Goal: Contribute content: Add original content to the website for others to see

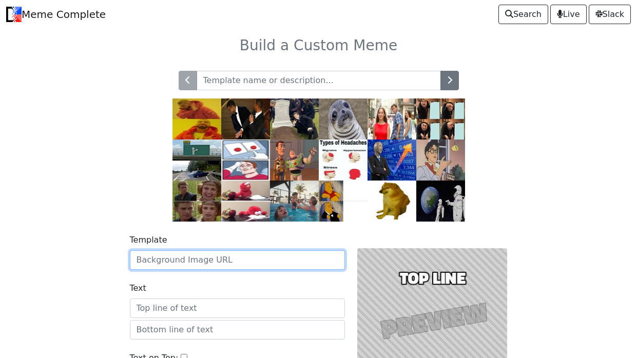
click at [239, 258] on input "Template" at bounding box center [237, 259] width 215 height 19
paste input "https://discord.com/channels/1383654732324671519/1383655009992052746/1404847255…"
type input "h"
paste input "https://discord.com/channels/1383654732324671519/1383655009992052746/1404846941…"
type input "https://discord.com/channels/1383654732324671519/1383655009992052746/1404846941…"
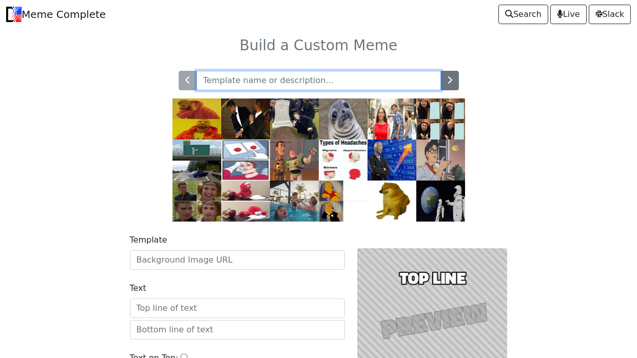
paste input "[URL][DOMAIN_NAME]"
click at [382, 86] on input "[URL][DOMAIN_NAME]" at bounding box center [318, 80] width 244 height 19
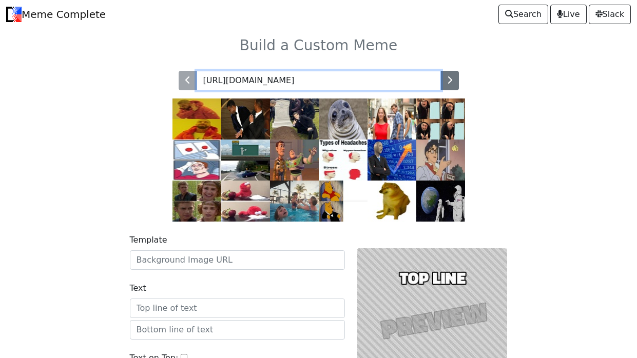
type input "https://tenor.com/view/bruh-gif-24402699"
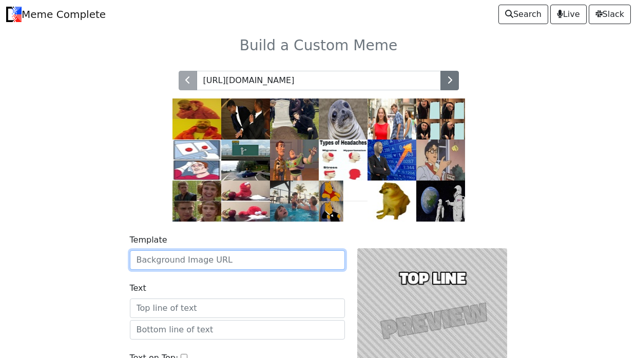
click at [276, 253] on input "Template" at bounding box center [237, 259] width 215 height 19
paste input "https://tenor.com/view/bruh-gif-24402699"
type input "https://tenor.com/view/bruh-gif-24402699"
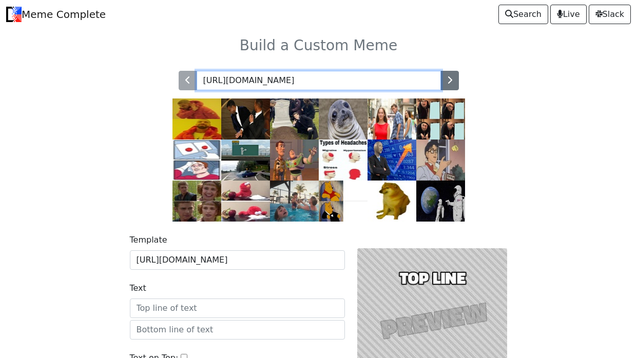
click at [368, 81] on input "https://tenor.com/view/bruh-gif-24402699" at bounding box center [318, 80] width 244 height 19
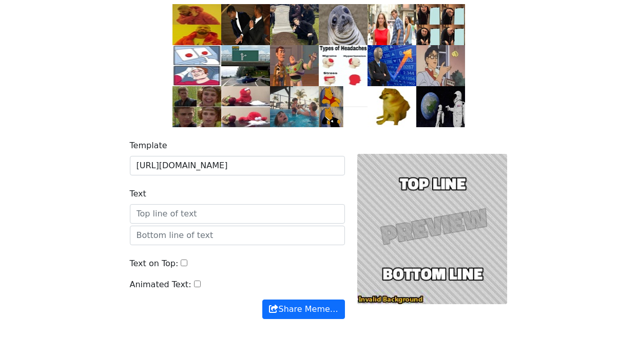
scroll to position [97, 0]
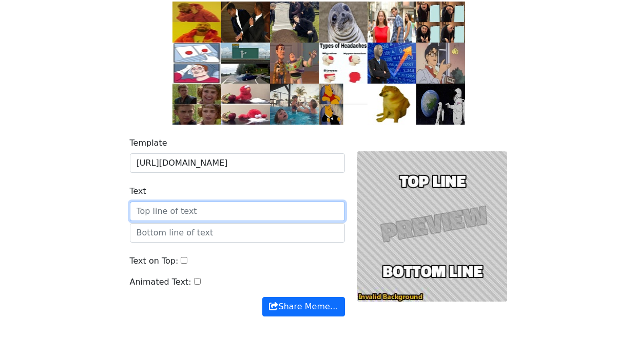
click at [290, 209] on input "Text" at bounding box center [237, 211] width 215 height 19
click at [447, 214] on div at bounding box center [432, 227] width 163 height 180
click at [441, 226] on div at bounding box center [432, 227] width 163 height 180
click at [438, 236] on div at bounding box center [432, 227] width 163 height 180
click at [439, 240] on div at bounding box center [432, 227] width 163 height 180
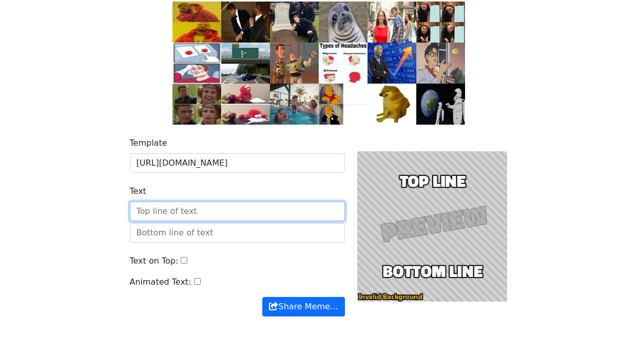
click at [246, 206] on input "Text" at bounding box center [237, 211] width 215 height 19
click at [181, 260] on input "Text on Top:" at bounding box center [184, 260] width 7 height 7
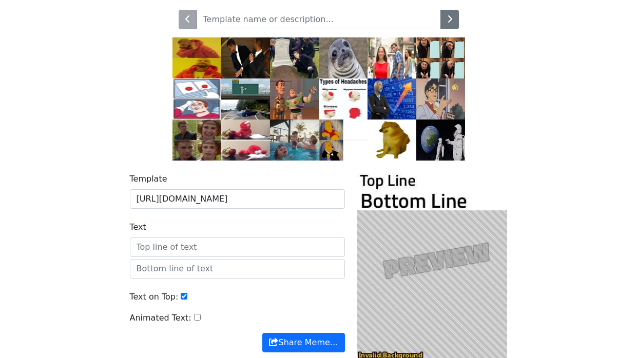
scroll to position [58, 0]
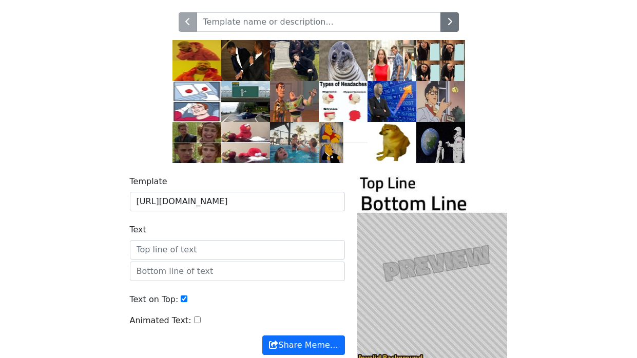
click at [181, 299] on input "Text on Top:" at bounding box center [184, 299] width 7 height 7
checkbox input "false"
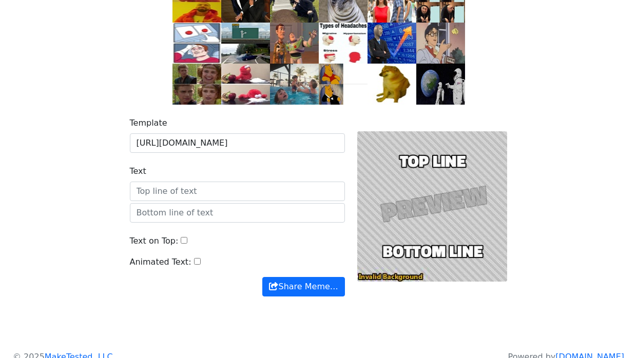
scroll to position [118, 0]
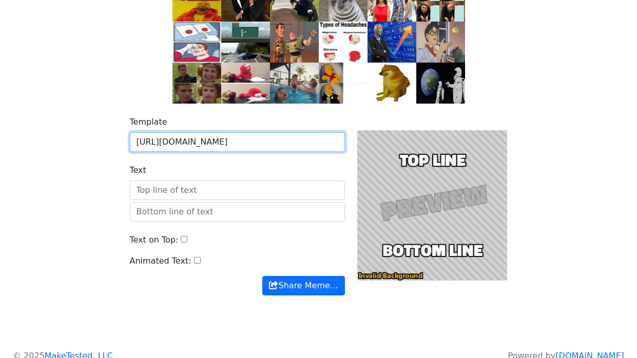
click at [304, 144] on input "https://tenor.com/view/bruh-gif-24402699" at bounding box center [237, 141] width 215 height 19
type input "h"
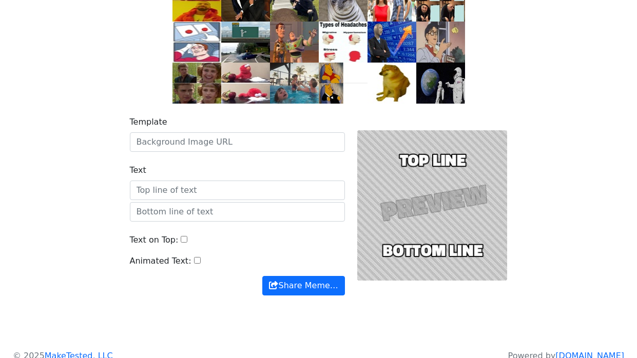
click at [42, 234] on div "Template Text Text on Top: Animated Text: Share Meme… Share Meme…" at bounding box center [318, 212] width 585 height 217
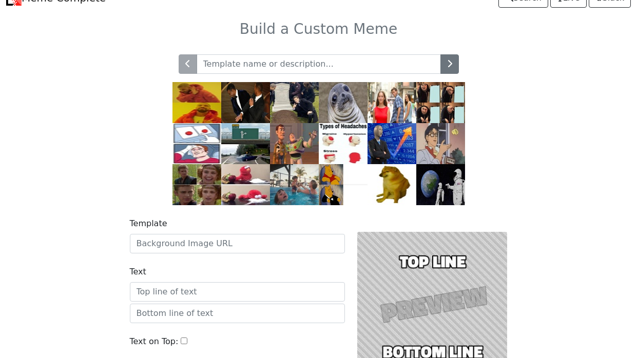
scroll to position [0, 0]
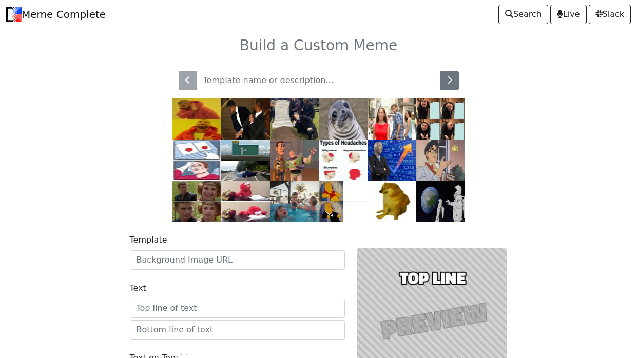
click at [347, 122] on img at bounding box center [343, 119] width 49 height 41
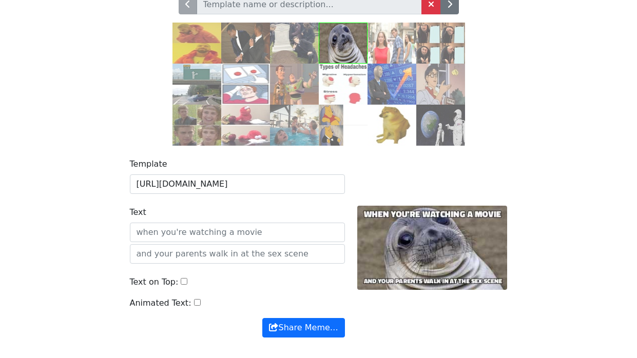
scroll to position [85, 0]
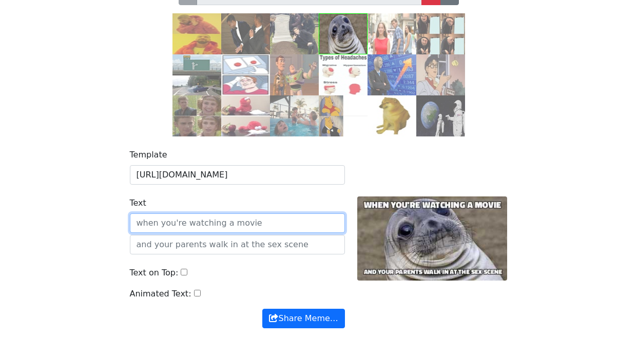
click at [309, 220] on input "Text" at bounding box center [237, 222] width 215 height 19
click at [294, 219] on input "Text" at bounding box center [237, 222] width 215 height 19
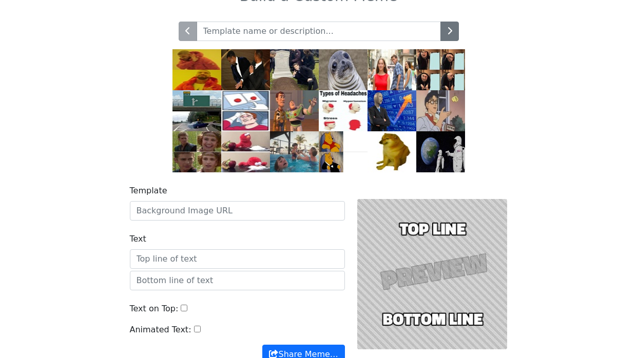
scroll to position [46, 0]
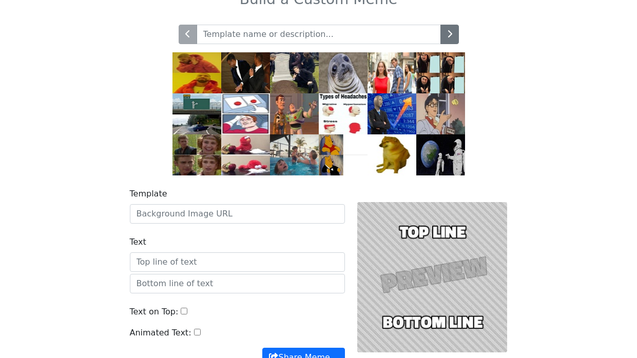
click at [356, 77] on img at bounding box center [343, 72] width 49 height 41
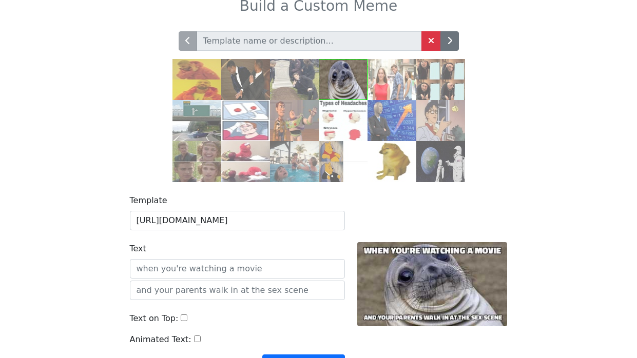
scroll to position [35, 0]
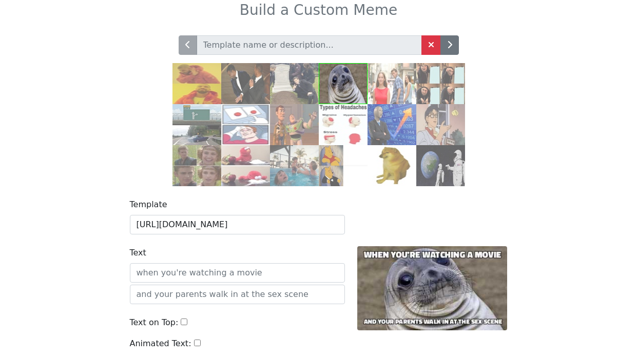
click at [394, 86] on img at bounding box center [391, 83] width 49 height 41
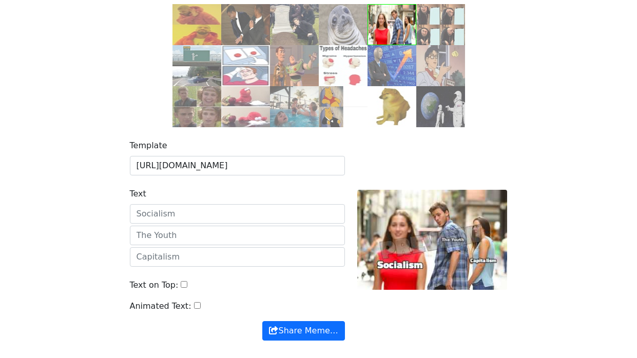
scroll to position [95, 0]
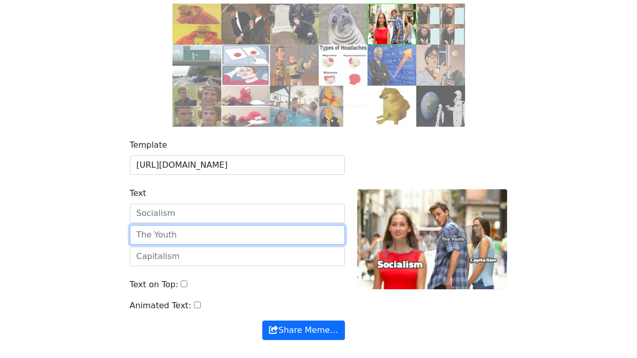
click at [252, 229] on input "text" at bounding box center [237, 234] width 215 height 19
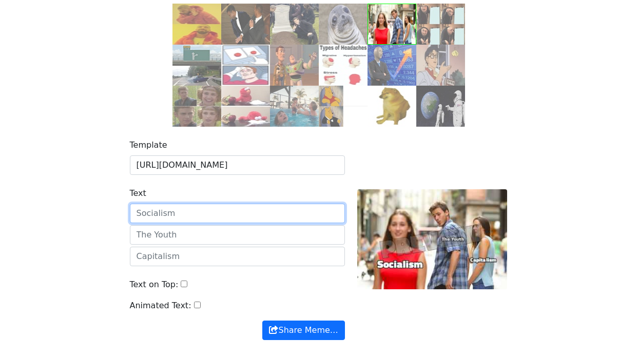
click at [247, 212] on input "Text" at bounding box center [237, 213] width 215 height 19
type input "Kakera"
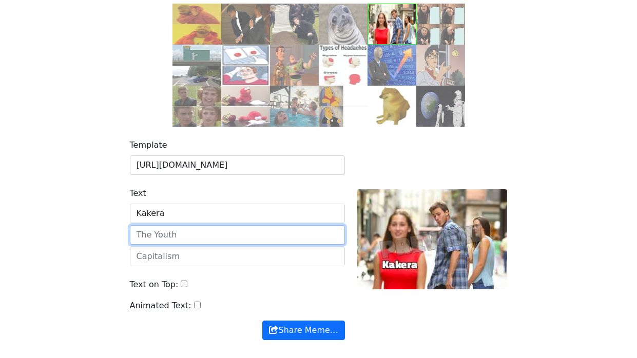
click at [168, 234] on input "text" at bounding box center [237, 234] width 215 height 19
type input "Asa"
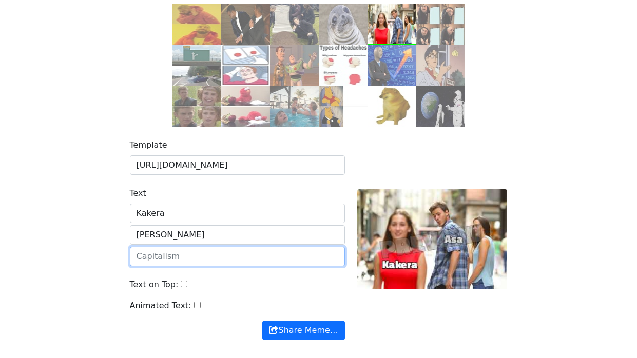
click at [180, 249] on input "text" at bounding box center [237, 256] width 215 height 19
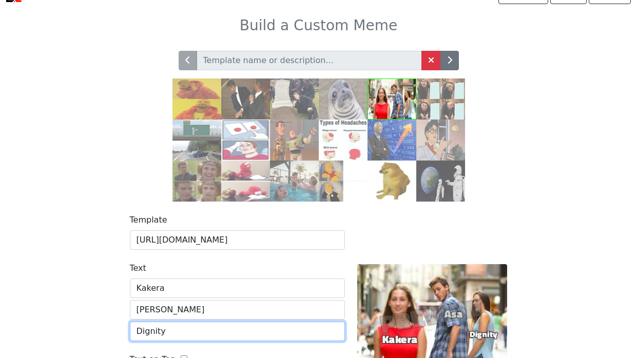
scroll to position [0, 0]
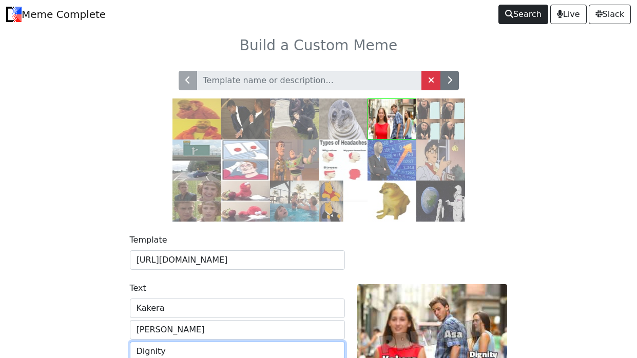
type input "Dignity"
click at [512, 10] on span "Search" at bounding box center [523, 14] width 36 height 12
click at [97, 220] on div at bounding box center [318, 139] width 585 height 163
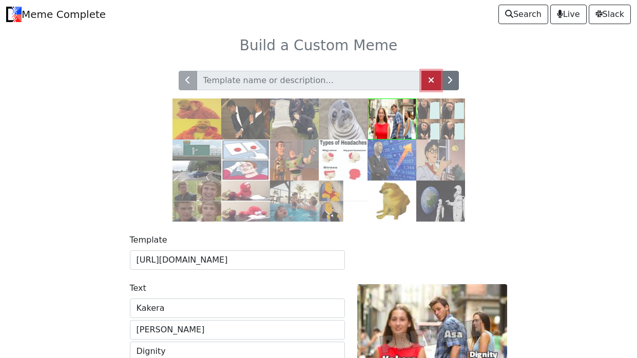
click at [428, 76] on span at bounding box center [431, 80] width 6 height 8
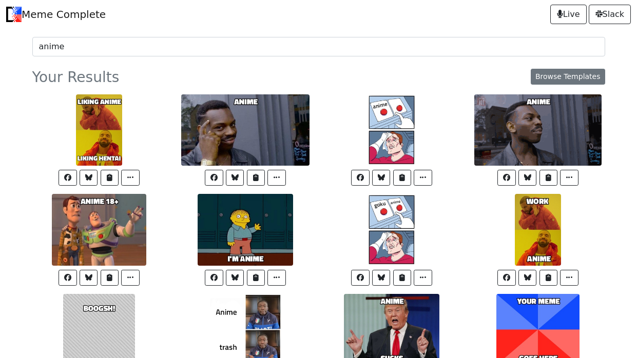
click at [78, 49] on input "anime" at bounding box center [318, 46] width 573 height 19
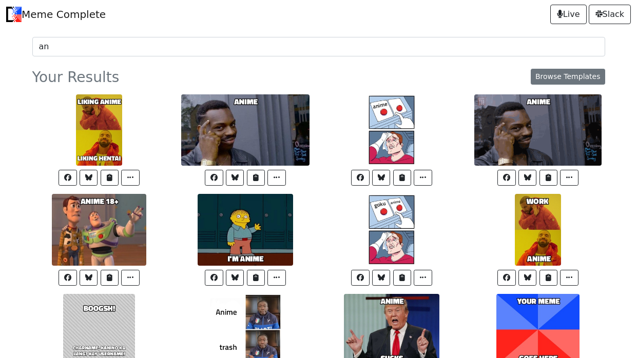
type input "a"
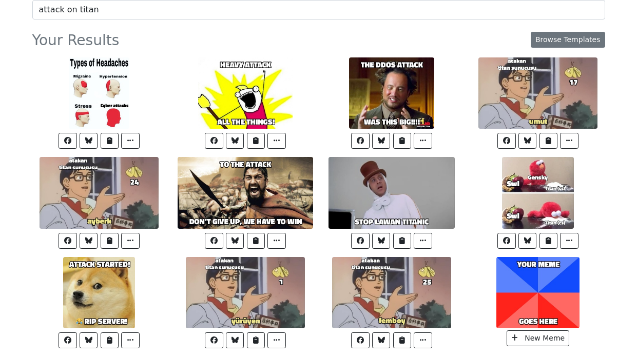
scroll to position [43, 0]
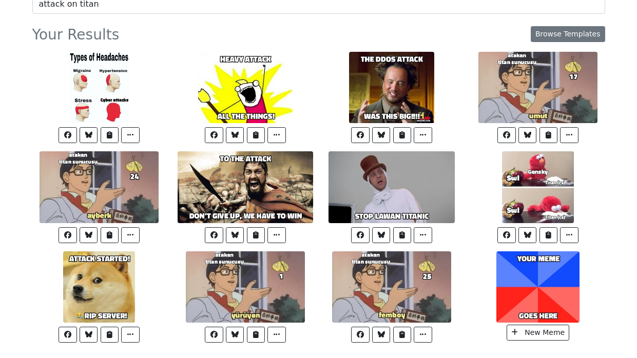
type input "attack on titan"
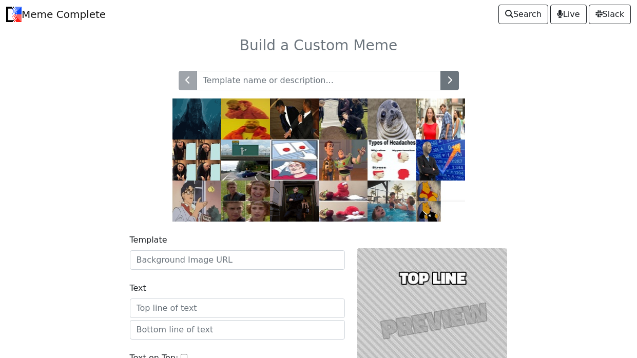
click at [284, 204] on img at bounding box center [294, 201] width 49 height 41
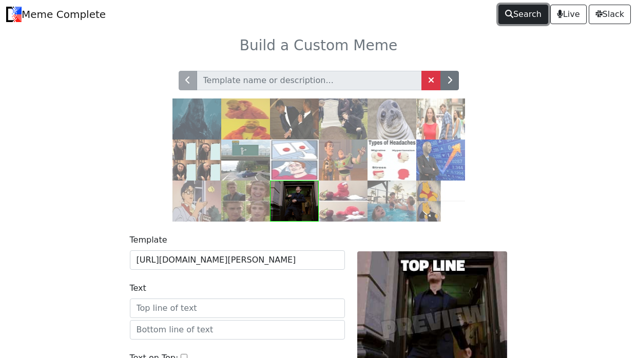
click at [506, 18] on span "Search" at bounding box center [523, 14] width 36 height 12
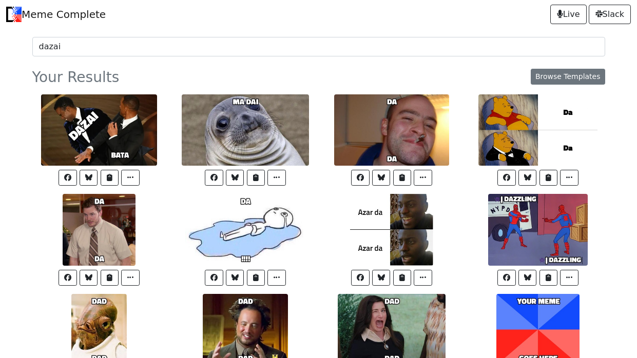
click at [241, 52] on input "dazai" at bounding box center [318, 46] width 573 height 19
type input "d"
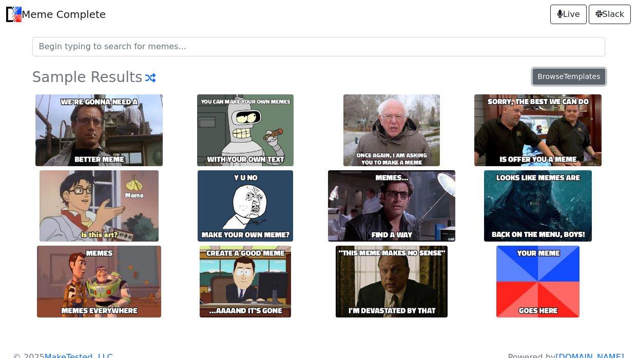
click at [564, 76] on link "Browse Templates" at bounding box center [569, 77] width 72 height 16
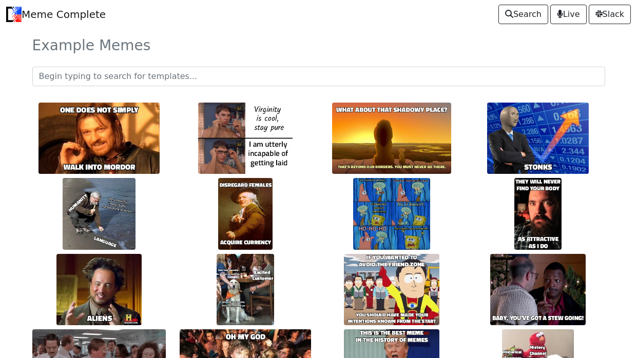
click at [40, 10] on link "Meme Complete" at bounding box center [56, 14] width 100 height 21
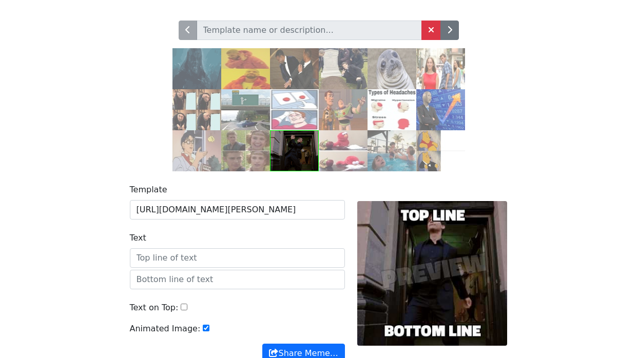
scroll to position [49, 0]
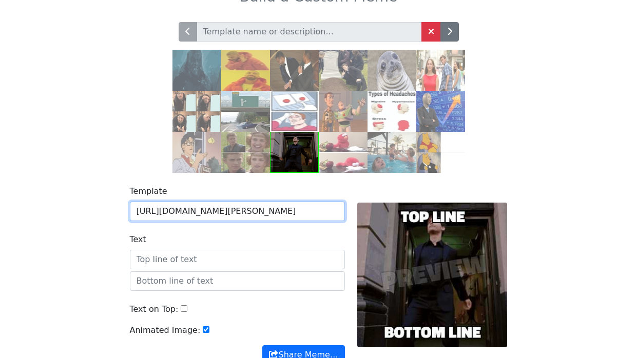
click at [221, 215] on input "[URL][DOMAIN_NAME][PERSON_NAME]" at bounding box center [237, 211] width 215 height 19
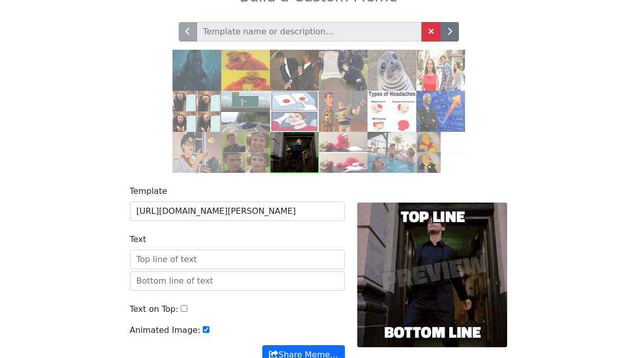
click at [77, 250] on div "Template [URL][DOMAIN_NAME][PERSON_NAME] Text Text on Top: Animated Image: Shar…" at bounding box center [318, 281] width 585 height 217
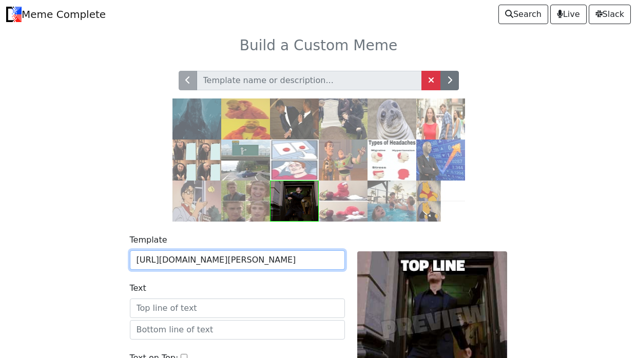
click at [213, 259] on input "https://c.tenor.com/9qZhM0uswAYAAAAd/bully-maguire-dance.gif" at bounding box center [237, 259] width 215 height 19
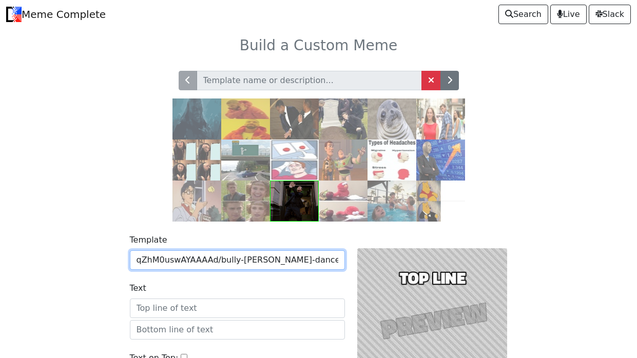
click at [305, 265] on input "qZhM0uswAYAAAAd/bully-maguire-dance.gif" at bounding box center [237, 259] width 215 height 19
type input "q"
paste input "https://tenor.com/view/go-in-the-dark-go-in-go-in-the-light-go-there-pointing-g…"
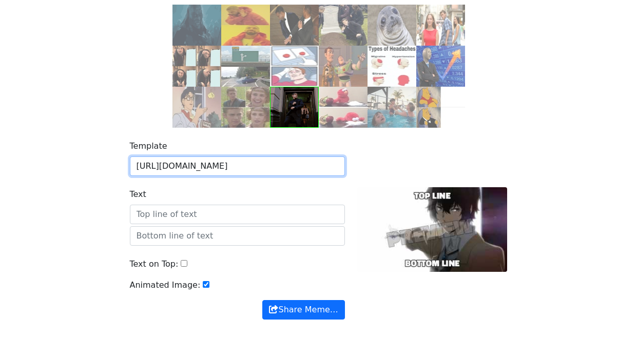
scroll to position [89, 0]
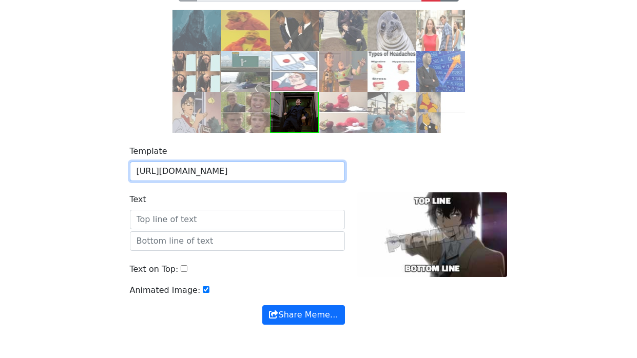
type input "https://tenor.com/view/go-in-the-dark-go-in-go-in-the-light-go-there-pointing-g…"
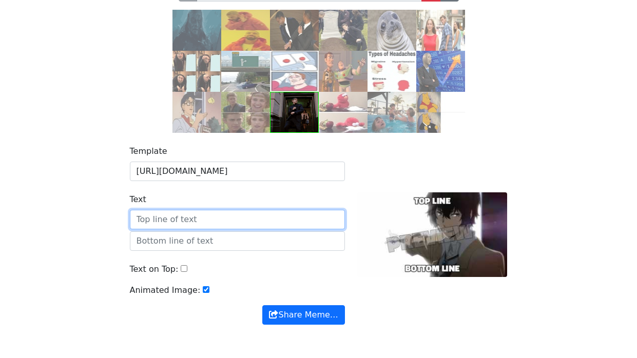
click at [230, 220] on input "Text" at bounding box center [237, 219] width 215 height 19
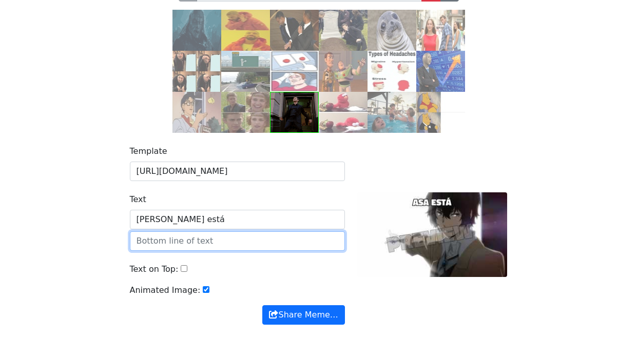
click at [199, 238] on input "text" at bounding box center [237, 240] width 215 height 19
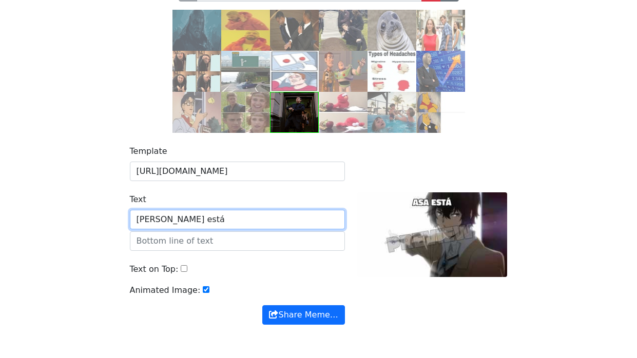
click at [204, 223] on input "Asa está" at bounding box center [237, 219] width 215 height 19
type input "Asa está o"
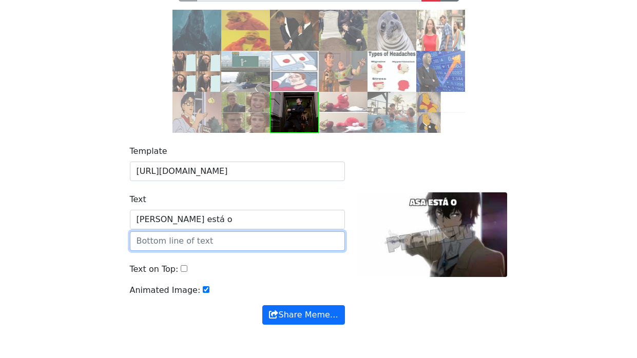
click at [172, 249] on input "text" at bounding box center [237, 240] width 215 height 19
type input "mandando embora"
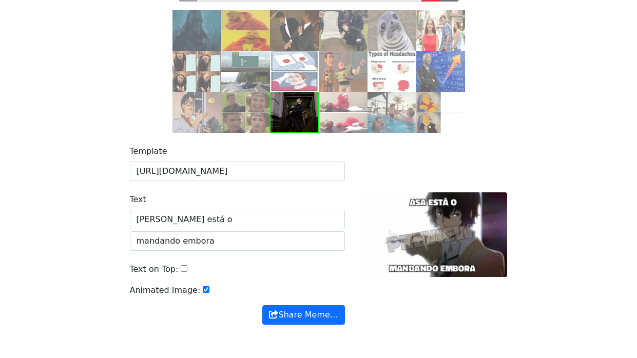
click at [97, 268] on div "Template https://tenor.com/view/go-in-the-dark-go-in-go-in-the-light-go-there-p…" at bounding box center [318, 241] width 585 height 217
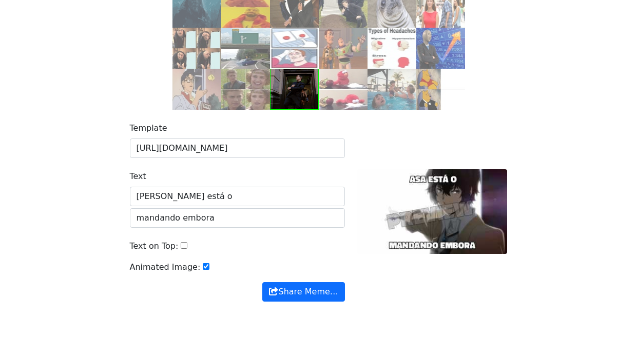
scroll to position [116, 0]
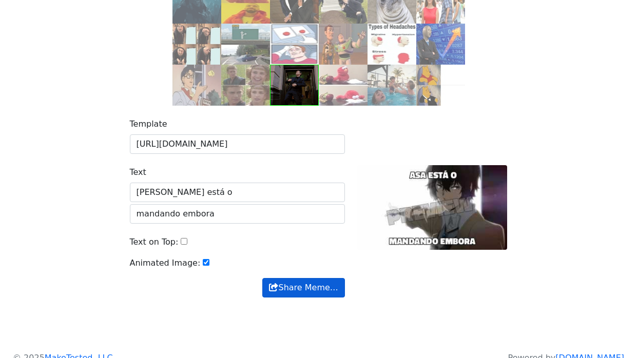
click at [301, 282] on button "Share Meme…" at bounding box center [303, 287] width 82 height 19
click at [150, 248] on div "Text on Top:" at bounding box center [237, 246] width 215 height 21
click at [42, 233] on div "Template https://tenor.com/view/go-in-the-dark-go-in-go-in-the-light-go-there-p…" at bounding box center [318, 214] width 585 height 217
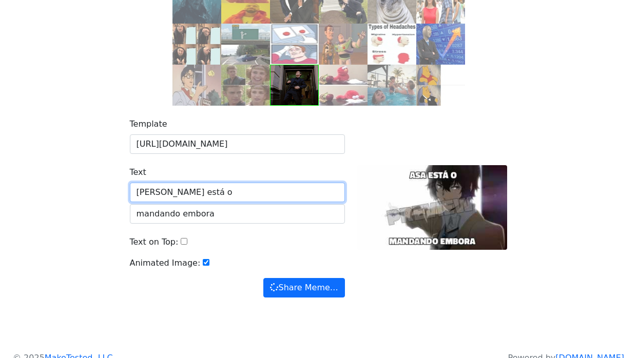
click at [151, 192] on input "Asa está o" at bounding box center [237, 192] width 215 height 19
click at [212, 195] on input "username está o" at bounding box center [237, 192] width 215 height 19
type input "username está"
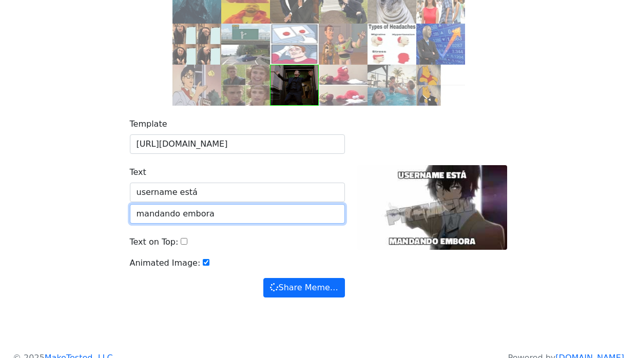
click at [206, 219] on input "mandando embora" at bounding box center [237, 213] width 215 height 19
type input "m"
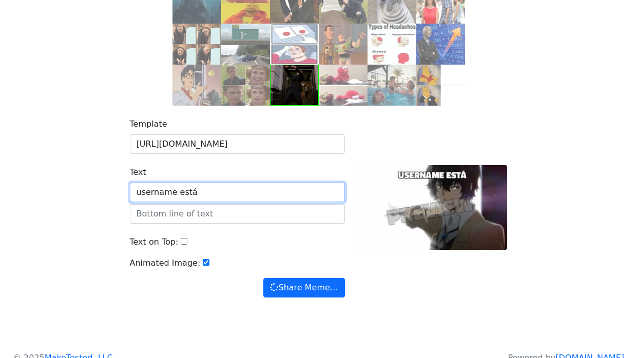
click at [221, 190] on input "username está" at bounding box center [237, 192] width 215 height 19
type input "username"
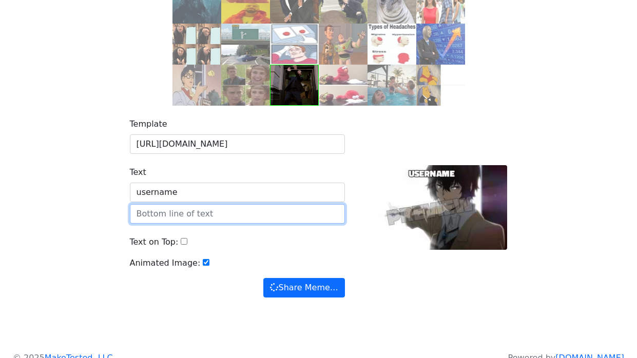
click at [148, 217] on input "text" at bounding box center [237, 213] width 215 height 19
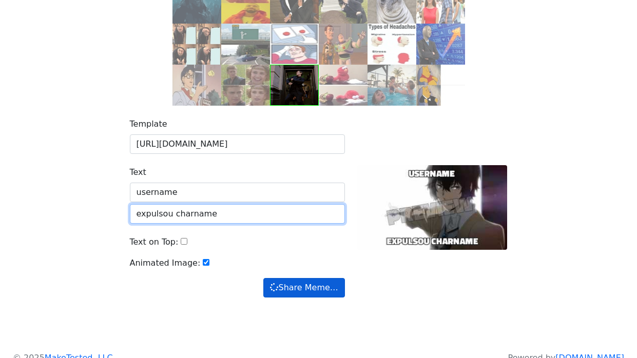
type input "expulsou charname"
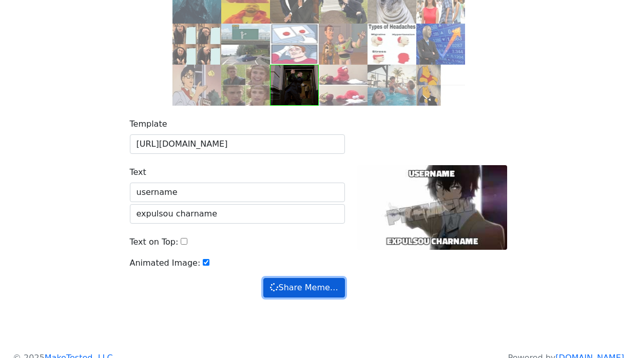
click at [304, 282] on button "Share Meme…" at bounding box center [303, 287] width 81 height 19
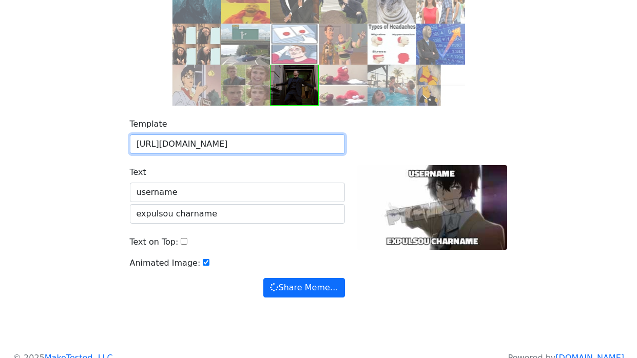
click at [270, 137] on input "[URL][DOMAIN_NAME]" at bounding box center [237, 143] width 215 height 19
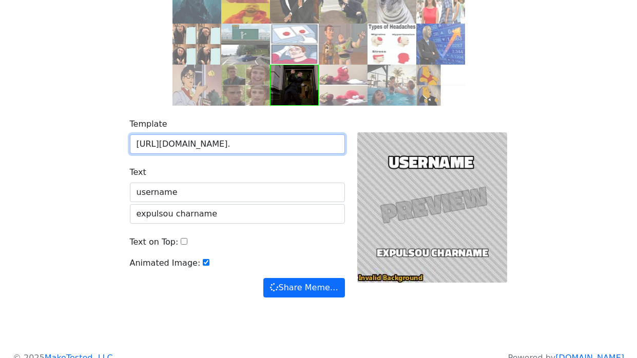
scroll to position [0, 175]
type input "[URL][DOMAIN_NAME]"
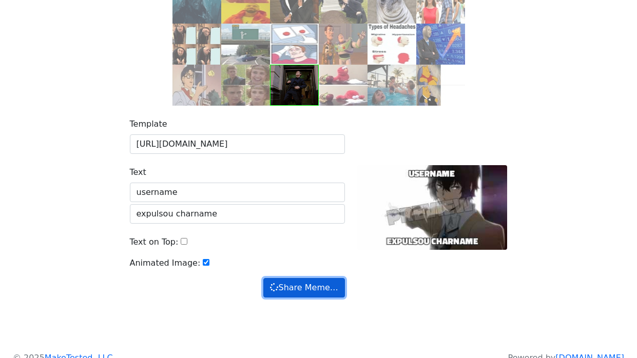
click at [301, 289] on button "Share Meme…" at bounding box center [303, 287] width 81 height 19
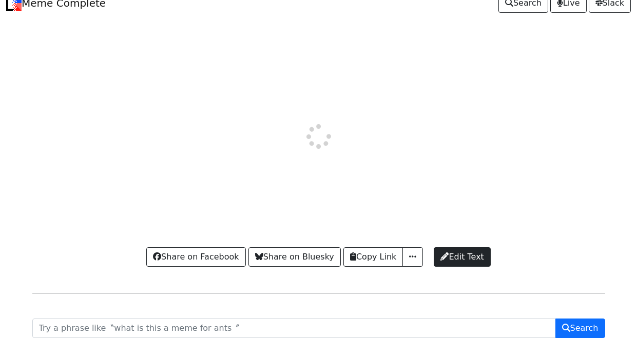
scroll to position [10, 0]
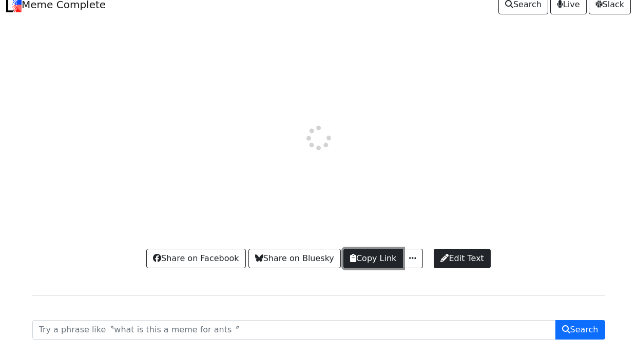
click at [377, 264] on button "Copy Link" at bounding box center [373, 258] width 60 height 19
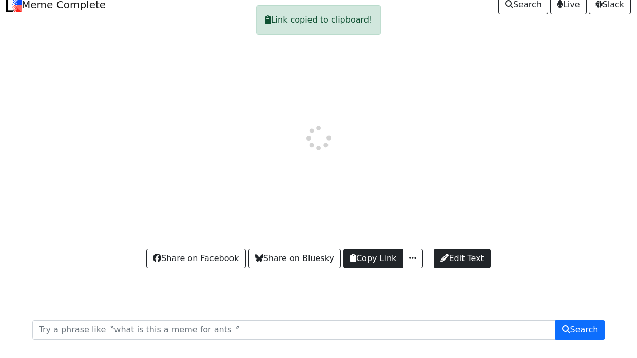
scroll to position [0, 0]
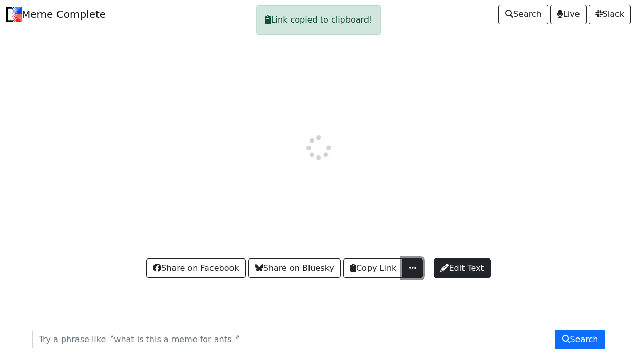
click at [407, 274] on button "button" at bounding box center [412, 268] width 21 height 19
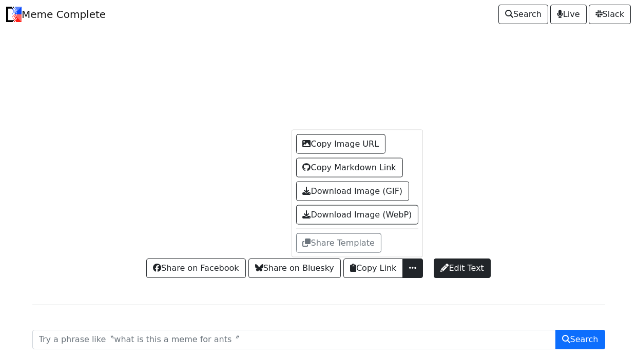
click at [538, 207] on div at bounding box center [318, 147] width 585 height 197
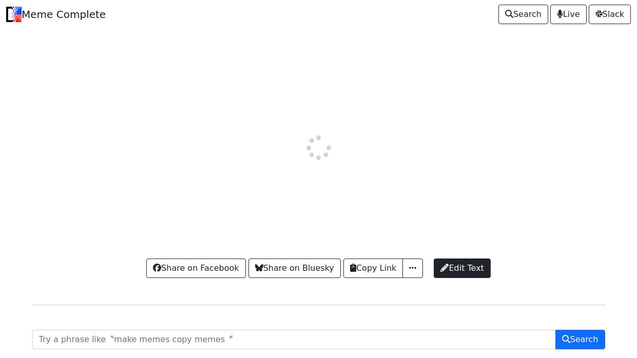
click at [434, 164] on div at bounding box center [318, 147] width 585 height 197
click at [386, 268] on button "Copy Link" at bounding box center [373, 268] width 60 height 19
click at [407, 270] on span "button" at bounding box center [412, 268] width 10 height 8
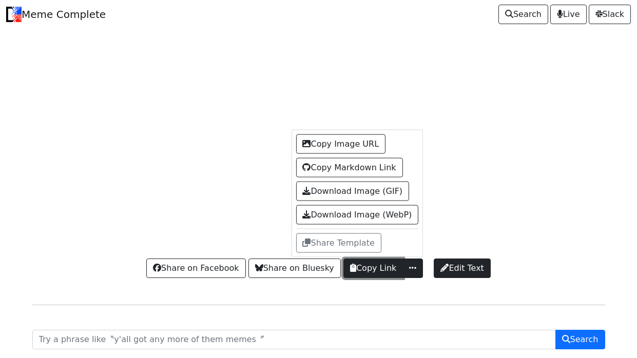
click at [372, 277] on button "Copy Link" at bounding box center [373, 268] width 60 height 19
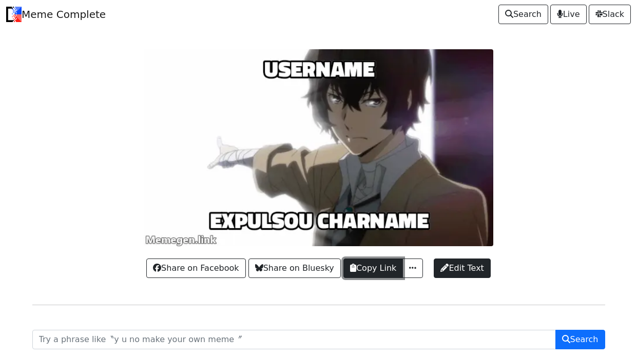
click at [399, 268] on button "Copy Link" at bounding box center [373, 268] width 60 height 19
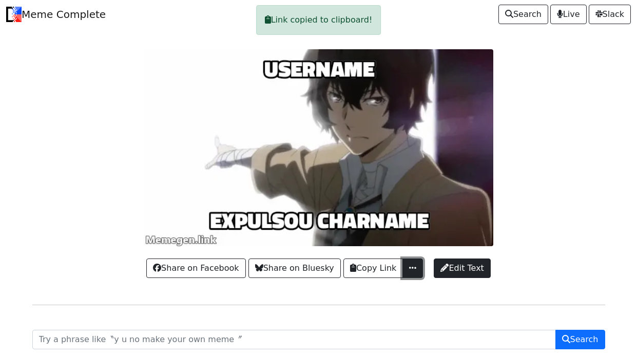
click at [403, 268] on button "button" at bounding box center [412, 268] width 21 height 19
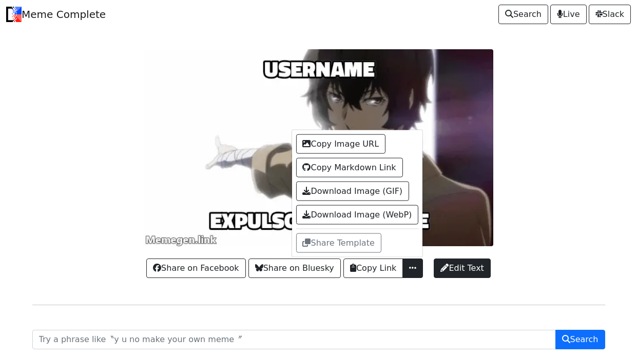
click at [537, 179] on div at bounding box center [318, 147] width 585 height 197
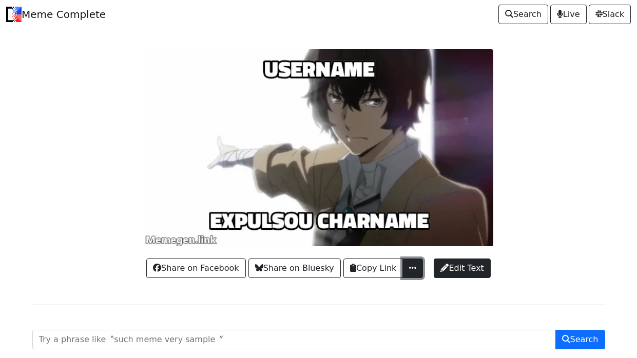
click at [412, 271] on span "button" at bounding box center [412, 268] width 10 height 8
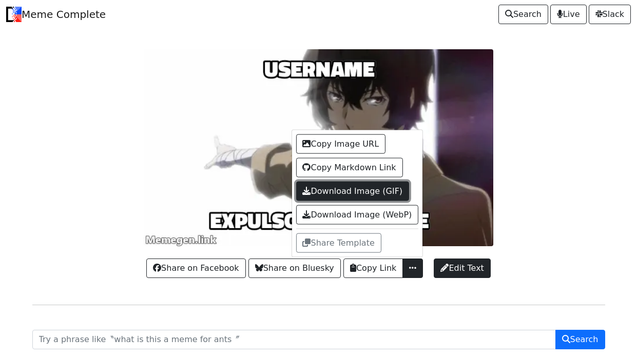
click at [380, 185] on link "Download Image (GIF)" at bounding box center [352, 190] width 113 height 19
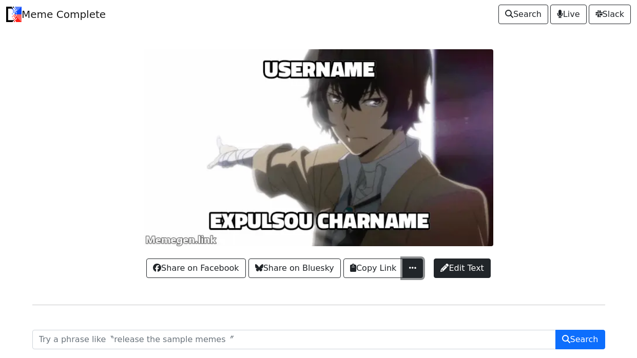
click at [406, 259] on button "button" at bounding box center [412, 268] width 21 height 19
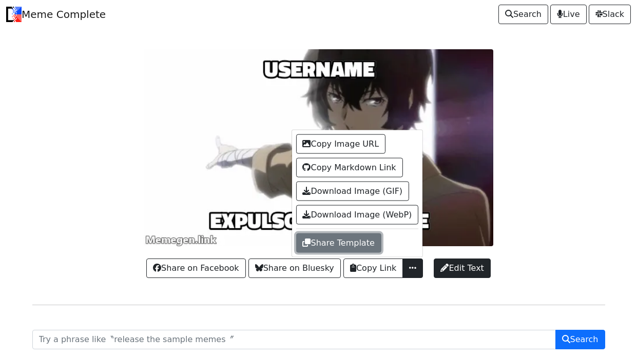
click at [356, 249] on button "Share Template" at bounding box center [338, 242] width 85 height 19
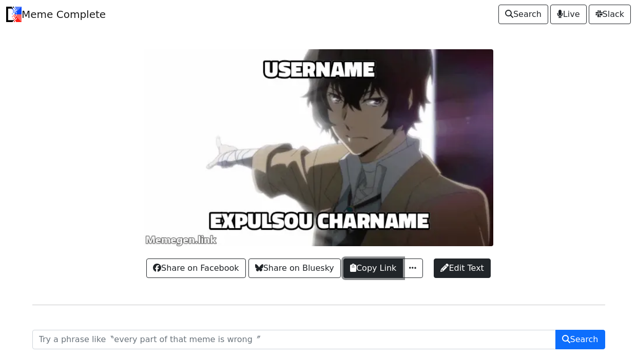
click at [381, 271] on button "Copy Link" at bounding box center [373, 268] width 60 height 19
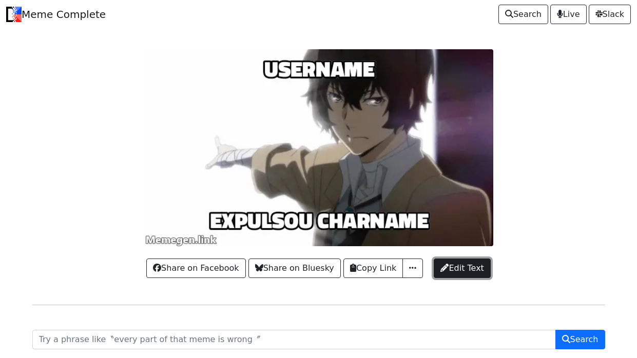
click at [458, 270] on span "Edit Text" at bounding box center [461, 268] width 43 height 12
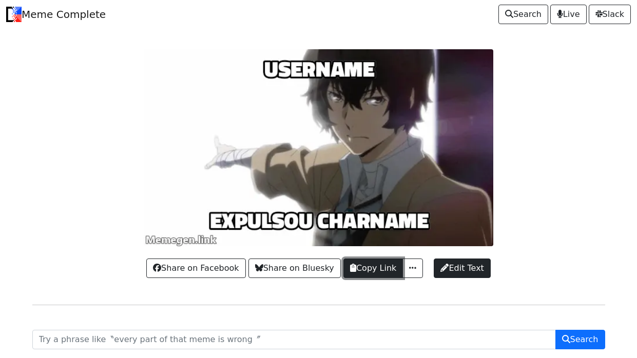
click at [375, 264] on button "Copy Link" at bounding box center [373, 268] width 60 height 19
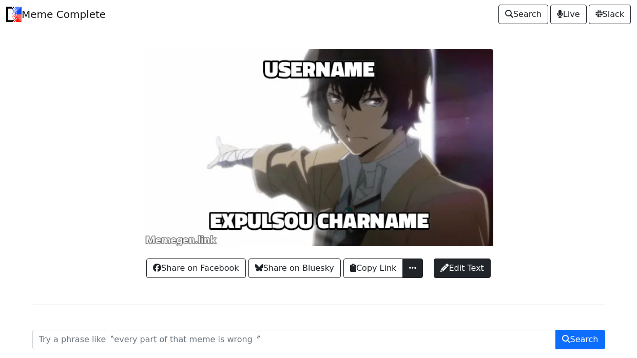
click at [417, 266] on button "button" at bounding box center [412, 268] width 21 height 19
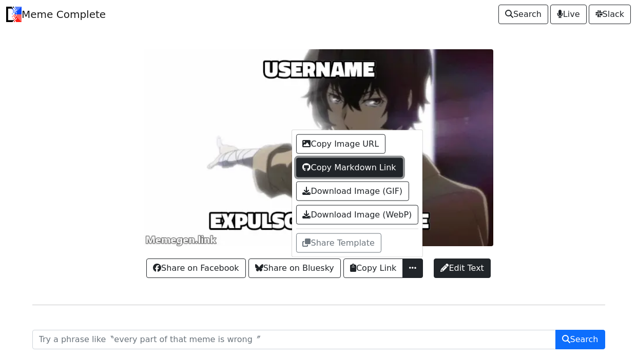
click at [377, 171] on button "Copy Markdown Link" at bounding box center [349, 167] width 107 height 19
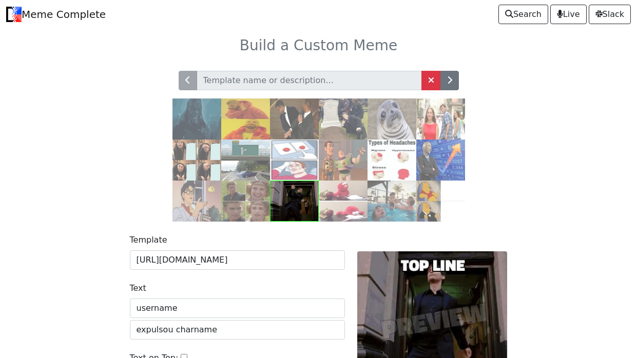
scroll to position [116, 0]
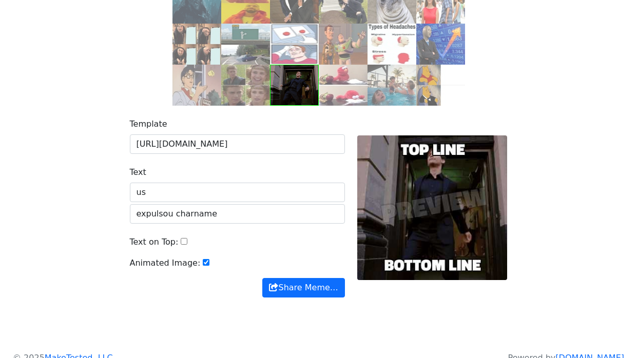
type input "u"
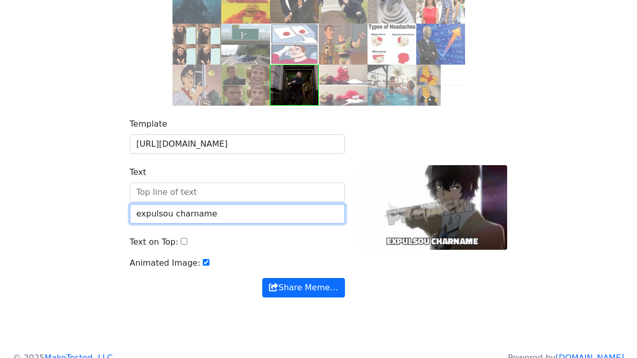
click at [265, 206] on input "expulsou charname" at bounding box center [237, 213] width 215 height 19
type input "e"
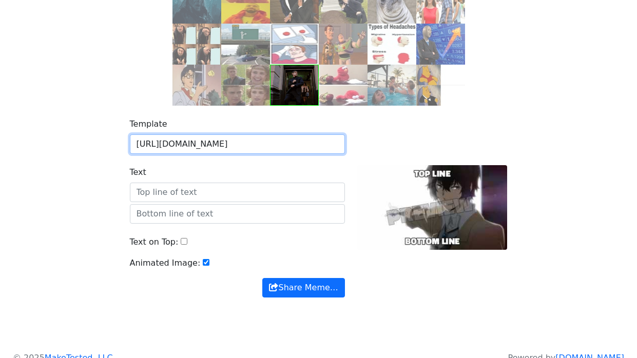
click at [330, 142] on input "[URL][DOMAIN_NAME]" at bounding box center [237, 143] width 215 height 19
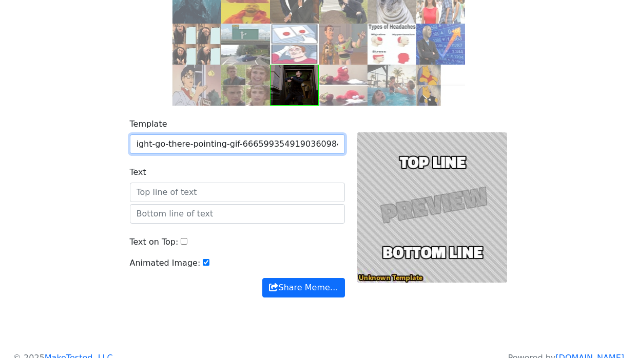
click at [331, 142] on input "ight-go-there-pointing-gif-6665993549190360984.gif" at bounding box center [237, 143] width 215 height 19
type input "i"
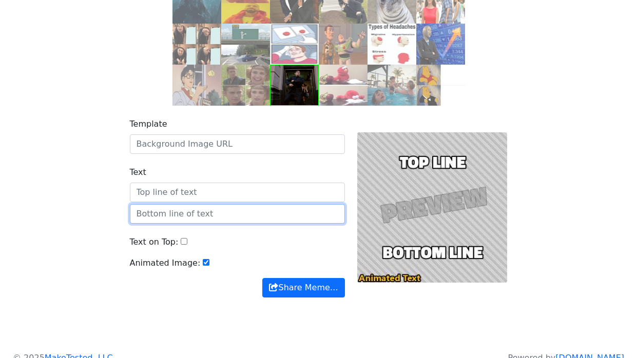
click at [138, 207] on input "text" at bounding box center [237, 213] width 215 height 19
click at [77, 211] on div "Template Text Text on Top: Animated Image: Share Meme… Share Meme…" at bounding box center [318, 214] width 585 height 217
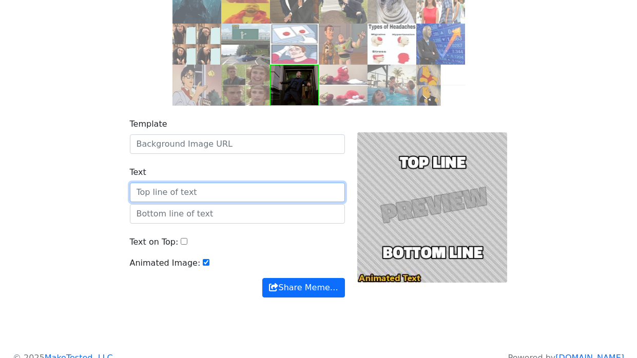
click at [134, 199] on input "Text" at bounding box center [237, 192] width 215 height 19
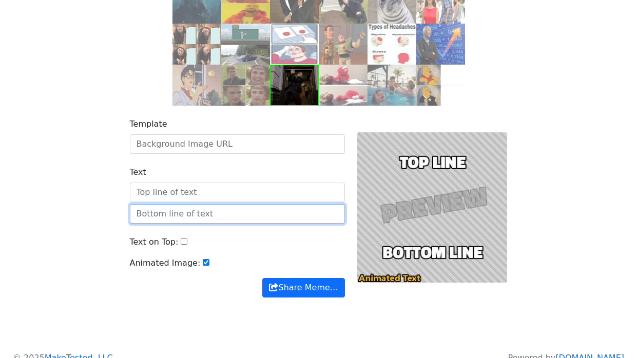
click at [149, 215] on input "text" at bounding box center [237, 213] width 215 height 19
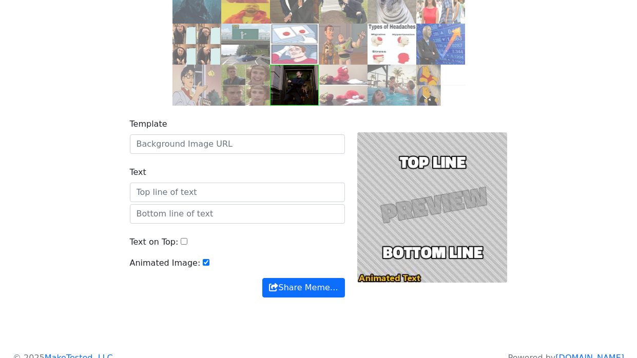
click at [52, 203] on div "Template Text Text on Top: Animated Image: Share Meme… Share Meme…" at bounding box center [318, 214] width 585 height 217
click at [181, 241] on input "Text on Top:" at bounding box center [184, 241] width 7 height 7
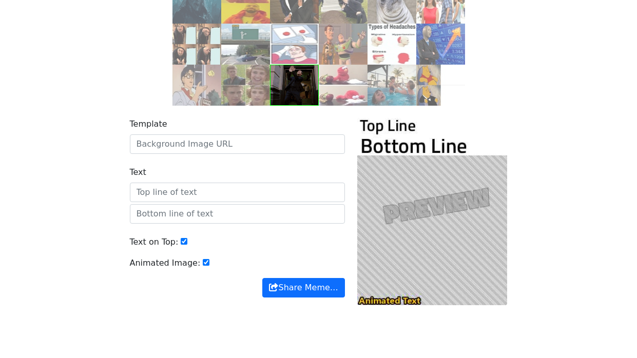
click at [181, 241] on input "Text on Top:" at bounding box center [184, 241] width 7 height 7
checkbox input "false"
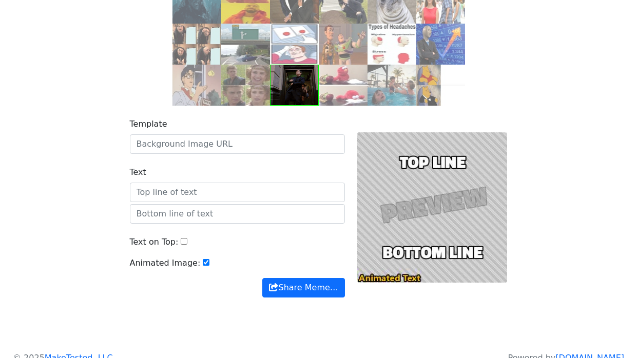
click at [201, 262] on div "Animated Image:" at bounding box center [237, 267] width 215 height 21
click at [203, 259] on input "Animated Image:" at bounding box center [206, 262] width 7 height 7
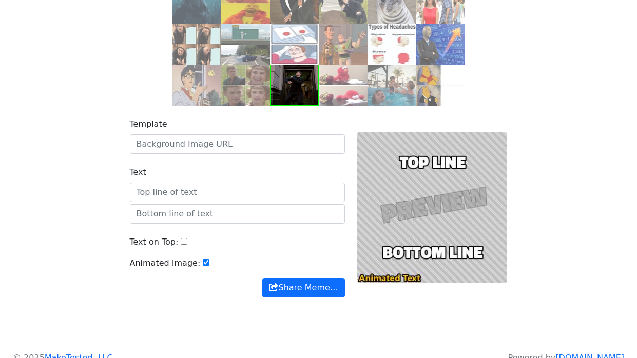
click at [203, 259] on input "Animated Image:" at bounding box center [206, 262] width 7 height 7
click at [203, 263] on input "Animated Image:" at bounding box center [206, 262] width 7 height 7
checkbox input "true"
click at [11, 271] on body "Meme Complete Search Live [GEOGRAPHIC_DATA] Build a Custom Meme" at bounding box center [318, 118] width 637 height 468
